Goal: Find specific page/section: Find specific page/section

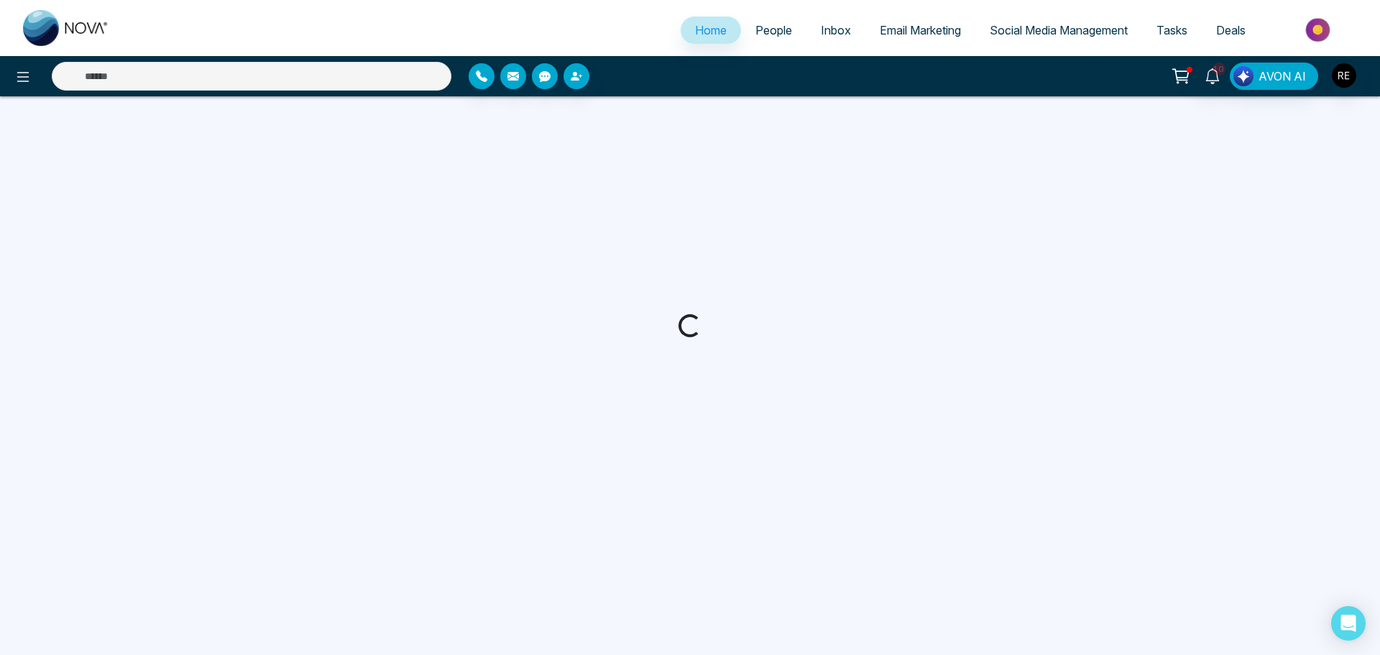
select select "*"
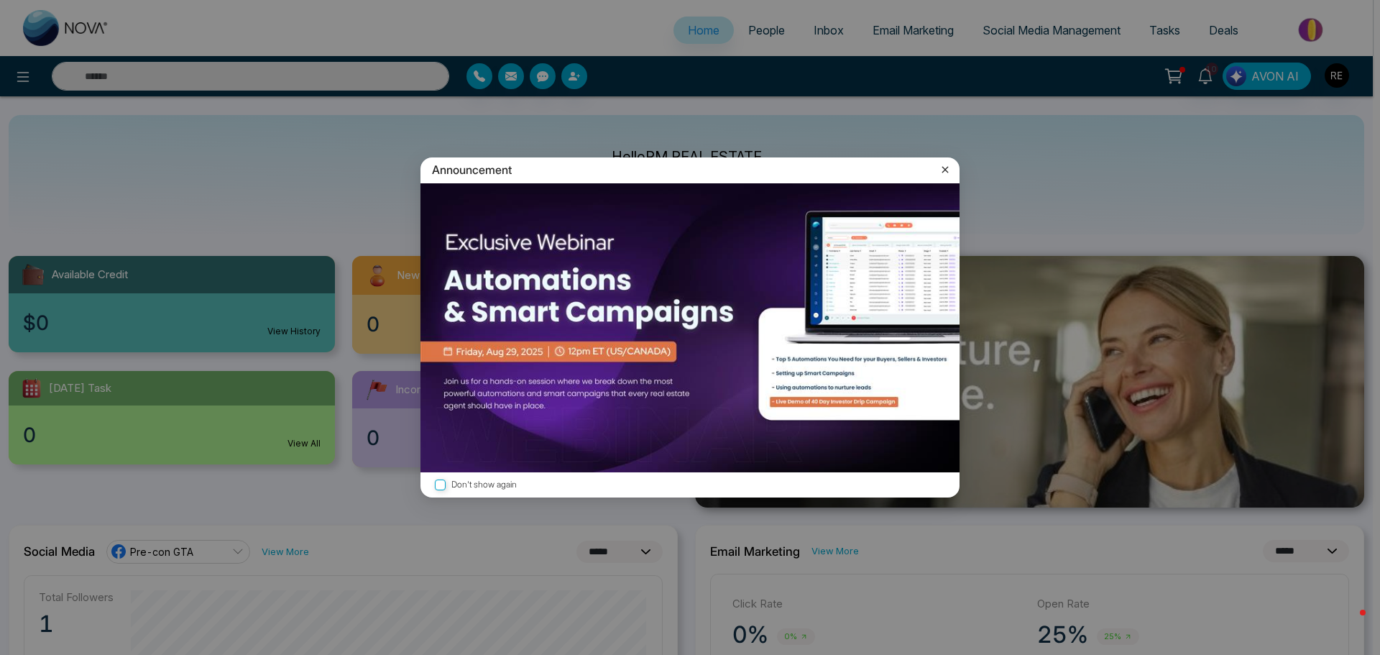
click at [945, 170] on icon at bounding box center [945, 170] width 6 height 6
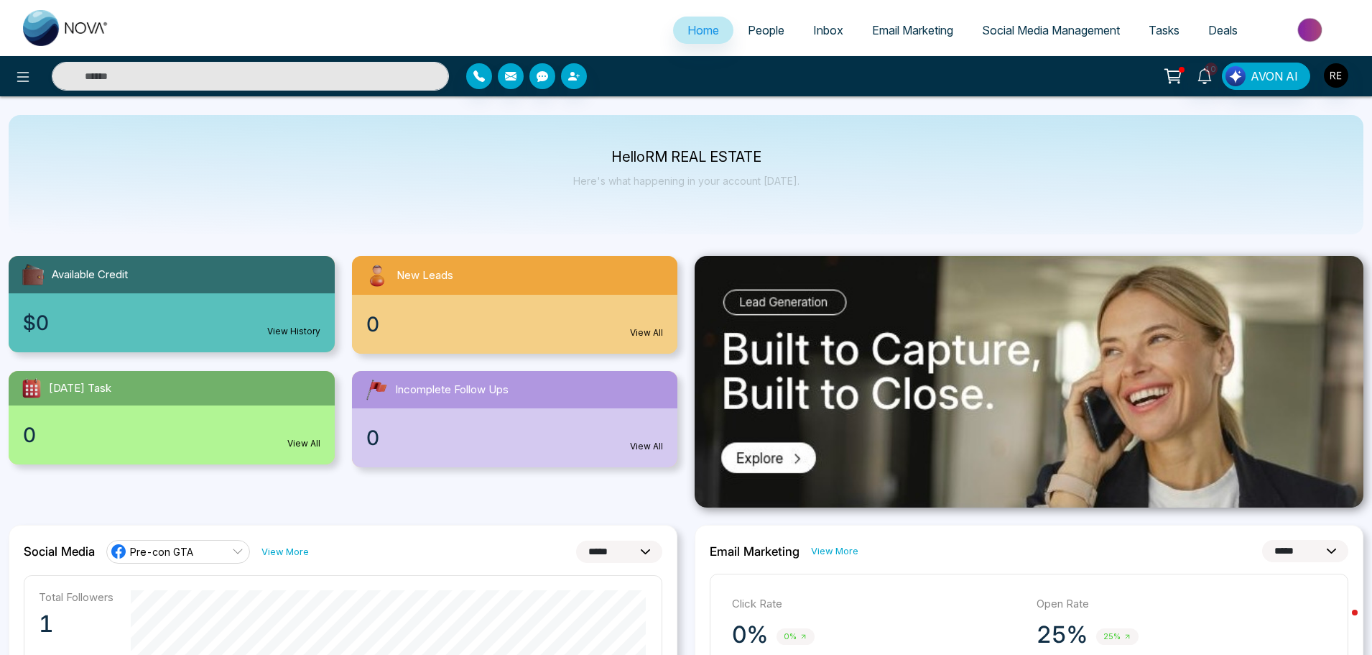
click at [1035, 37] on link "Social Media Management" at bounding box center [1051, 30] width 167 height 27
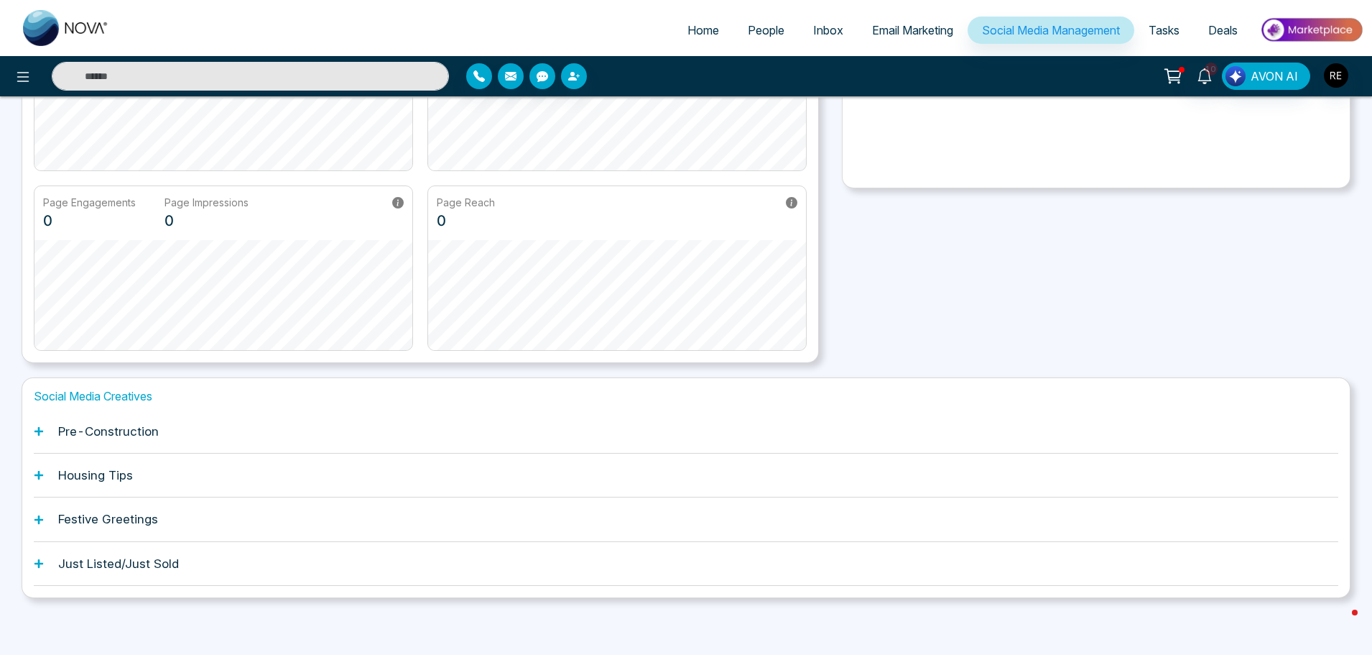
scroll to position [225, 0]
click at [43, 429] on icon at bounding box center [39, 430] width 10 height 10
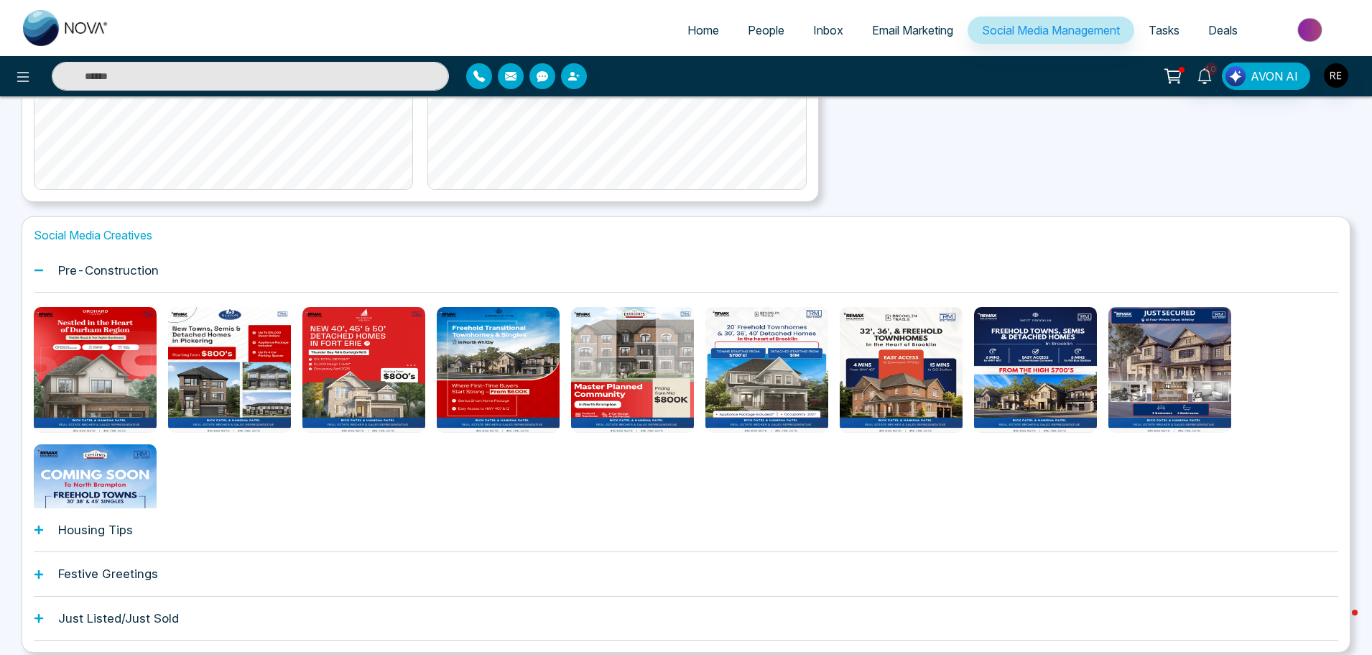
scroll to position [440, 0]
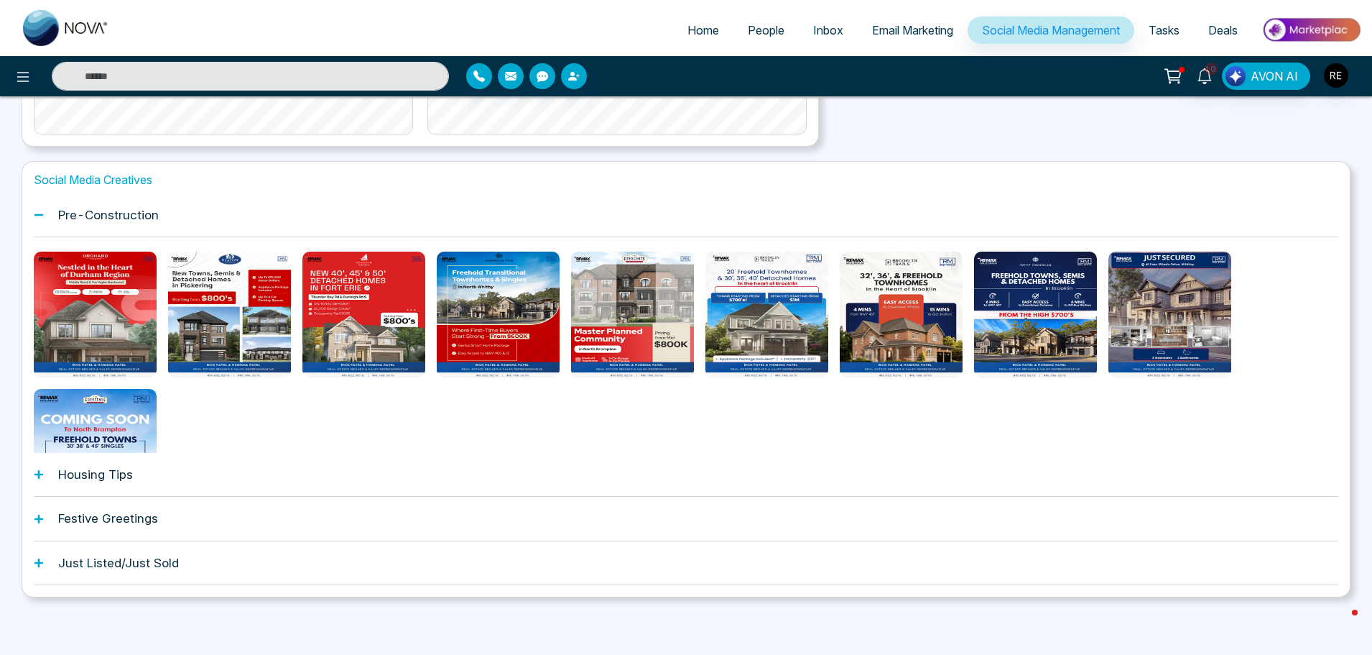
click at [42, 474] on icon at bounding box center [39, 474] width 10 height 10
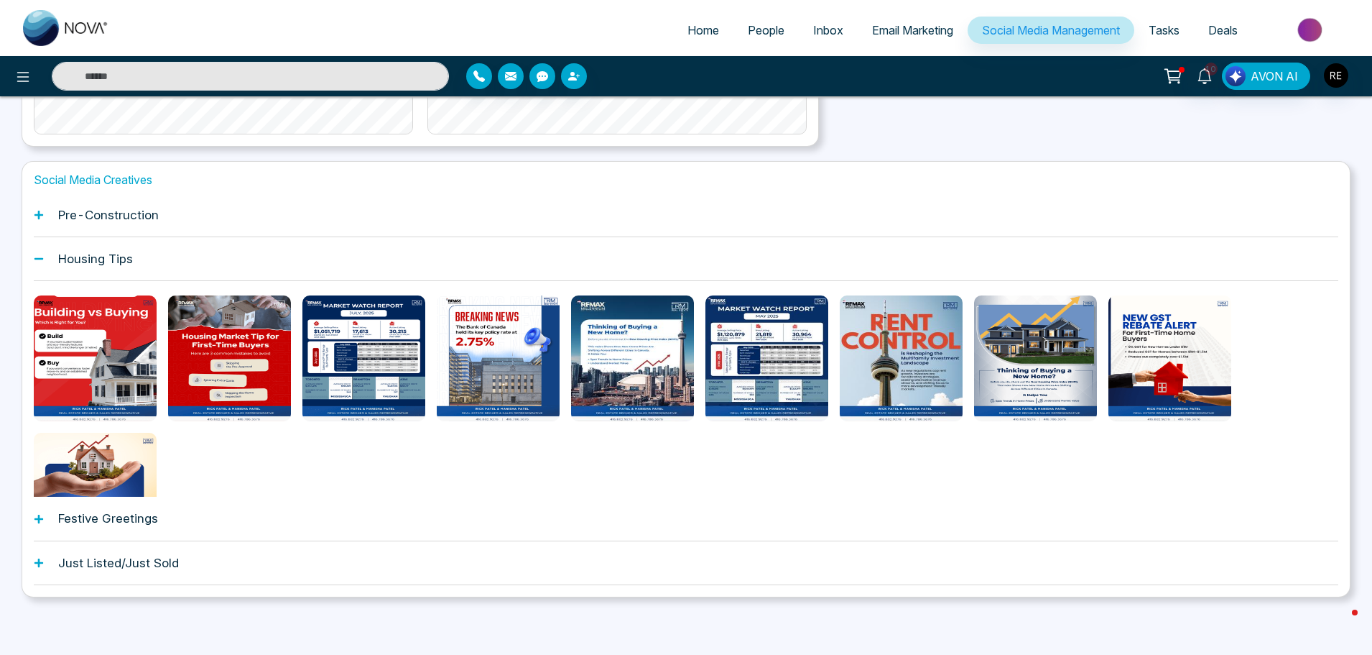
click at [36, 522] on icon at bounding box center [39, 519] width 10 height 10
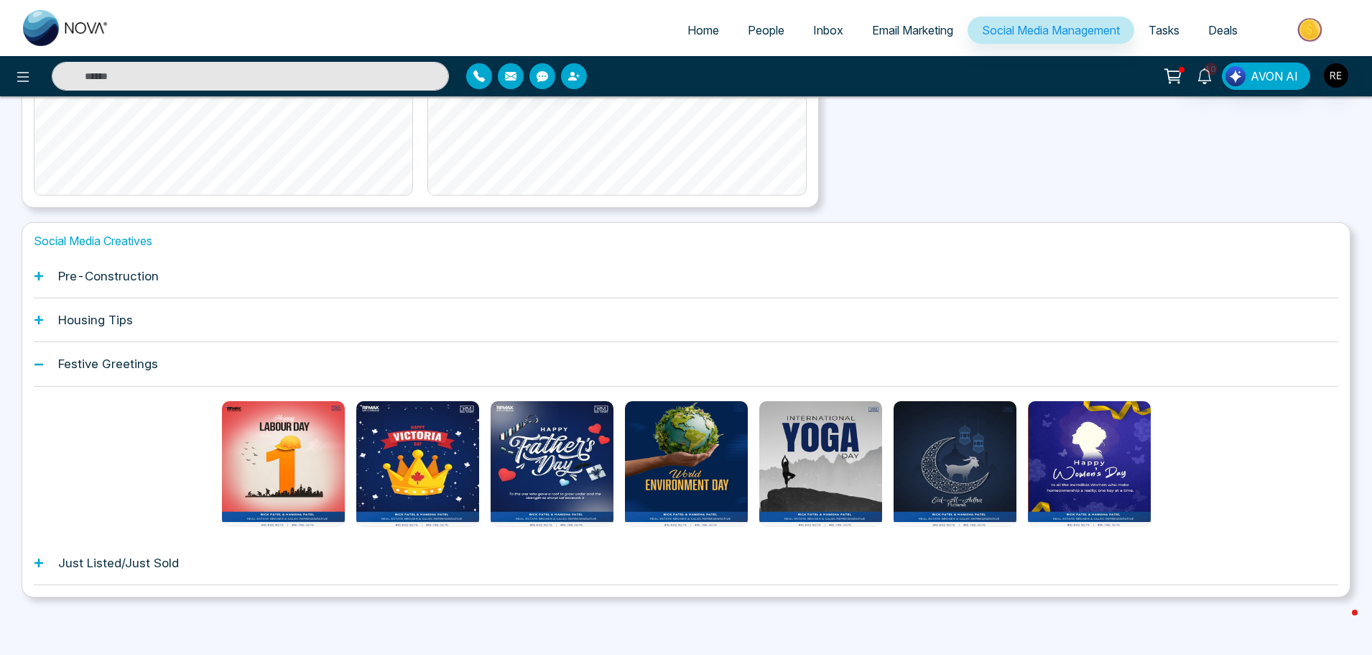
scroll to position [379, 0]
